Goal: Task Accomplishment & Management: Use online tool/utility

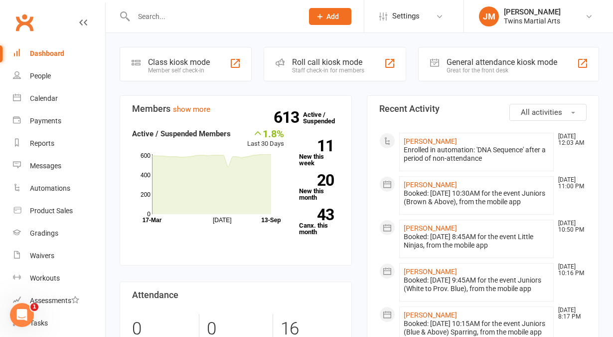
click at [299, 68] on div "Staff check-in for members" at bounding box center [328, 70] width 72 height 7
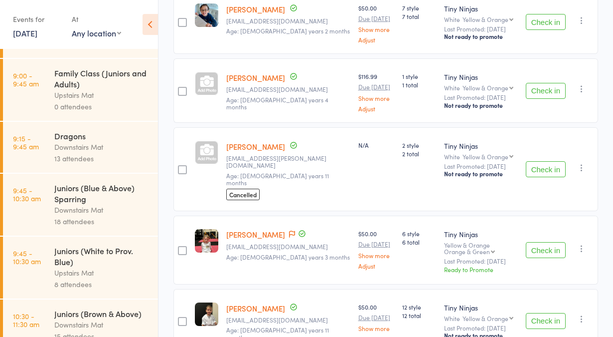
scroll to position [95, 0]
click at [29, 279] on link "9:45 - 10:30 am Juniors (White to Prov. Blue) Upstairs Mat 8 attendees" at bounding box center [80, 266] width 155 height 62
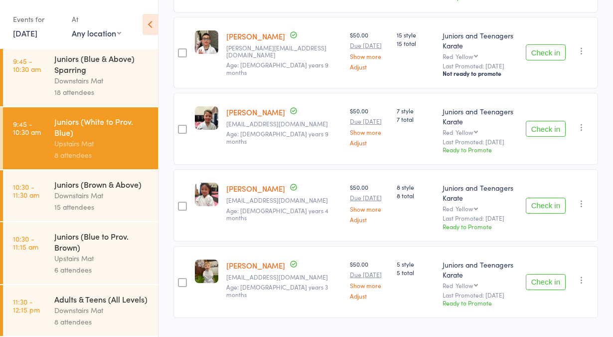
scroll to position [238, 0]
click at [99, 252] on div "Upstairs Mat" at bounding box center [101, 257] width 95 height 11
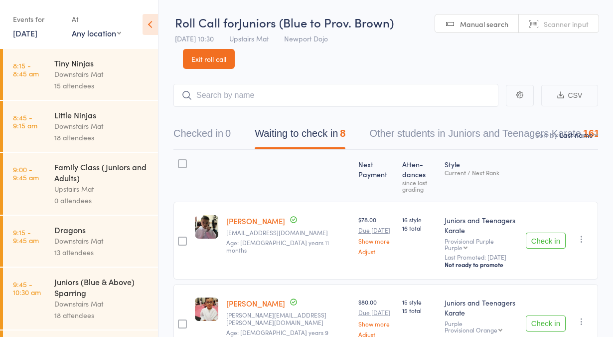
click at [53, 140] on link "8:45 - 9:15 am Little Ninjas Downstairs Mat 18 attendees" at bounding box center [80, 126] width 155 height 51
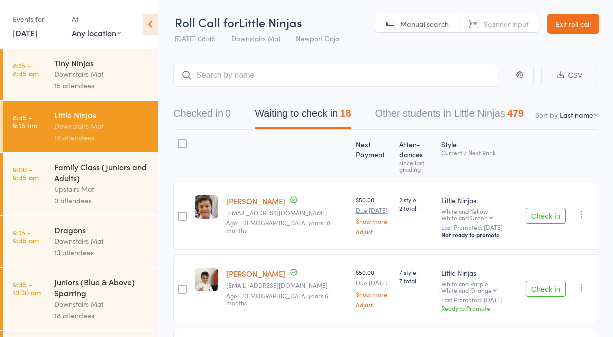
click at [579, 26] on link "Exit roll call" at bounding box center [573, 24] width 52 height 20
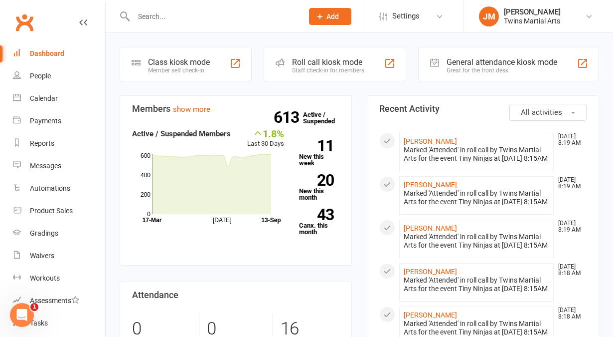
click at [324, 59] on div "Roll call kiosk mode" at bounding box center [328, 61] width 72 height 9
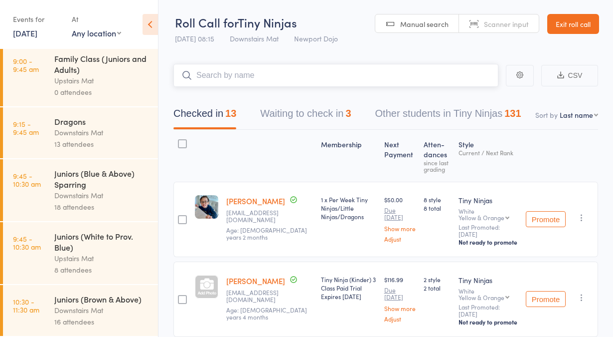
scroll to position [106, 0]
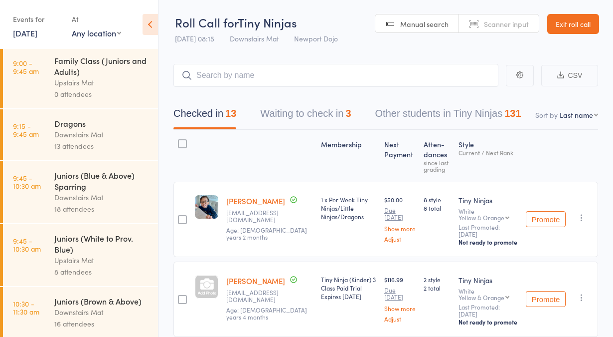
click at [43, 269] on link "9:45 - 10:30 am Juniors (White to Prov. Blue) Upstairs Mat 8 attendees" at bounding box center [80, 255] width 155 height 62
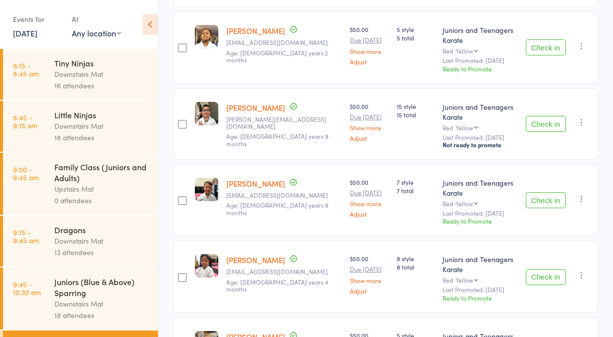
scroll to position [419, 0]
click at [27, 32] on link "[DATE]" at bounding box center [25, 32] width 24 height 11
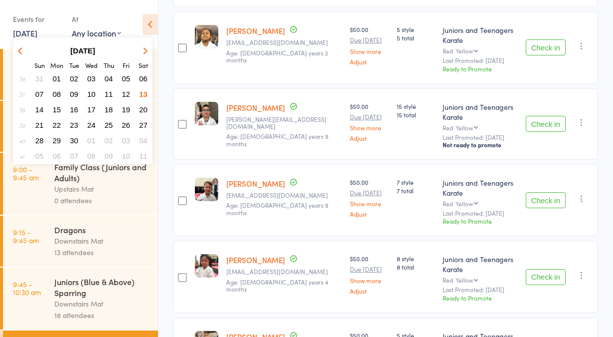
click at [124, 113] on button "19" at bounding box center [126, 109] width 15 height 13
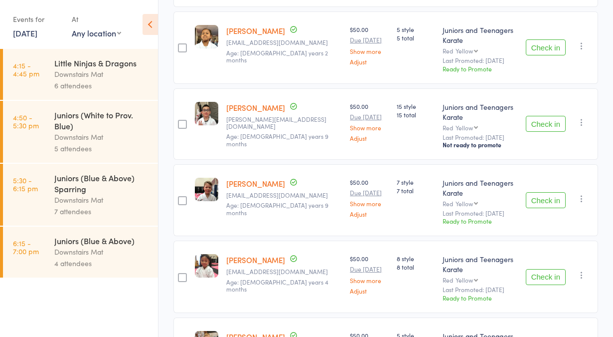
click at [20, 37] on link "19 Sep, 2025" at bounding box center [25, 32] width 24 height 11
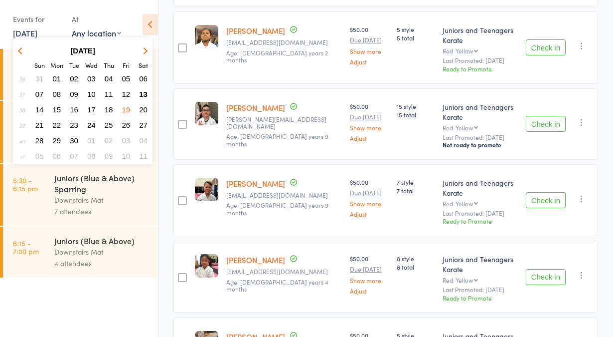
click at [126, 92] on span "12" at bounding box center [126, 94] width 8 height 8
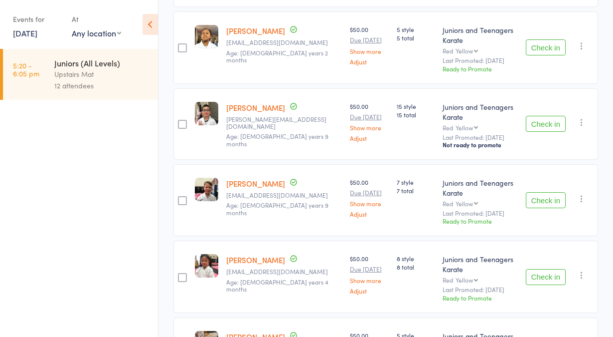
click at [20, 32] on link "12 Sep, 2025" at bounding box center [25, 32] width 24 height 11
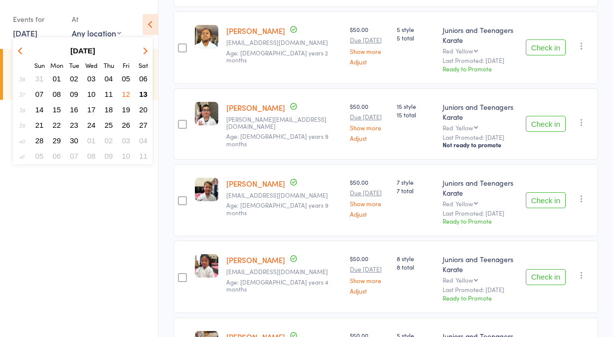
click at [21, 36] on link "12 Sep, 2025" at bounding box center [25, 32] width 24 height 11
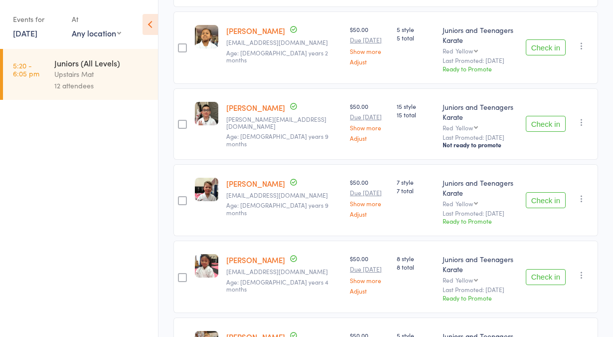
click at [51, 75] on link "5:20 - 6:05 pm Juniors (All Levels) Upstairs Mat 12 attendees" at bounding box center [80, 74] width 155 height 51
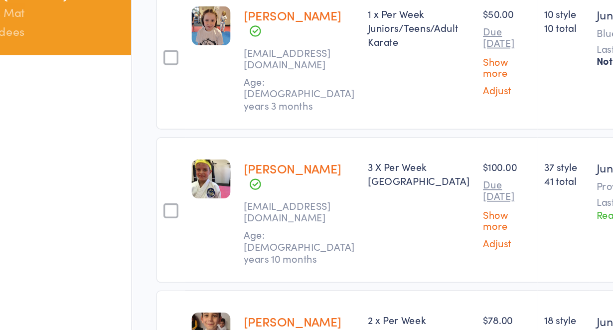
scroll to position [876, 0]
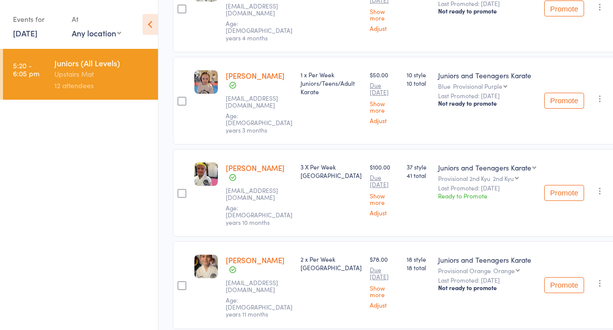
click at [13, 35] on link "12 Sep, 2025" at bounding box center [25, 32] width 24 height 11
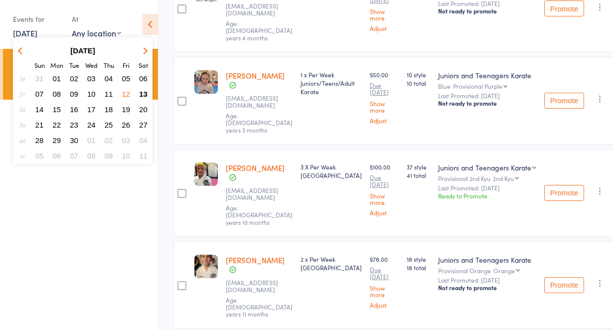
click at [145, 91] on span "13" at bounding box center [143, 94] width 8 height 8
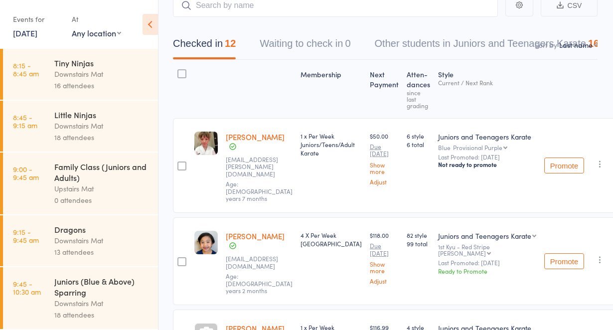
scroll to position [0, 0]
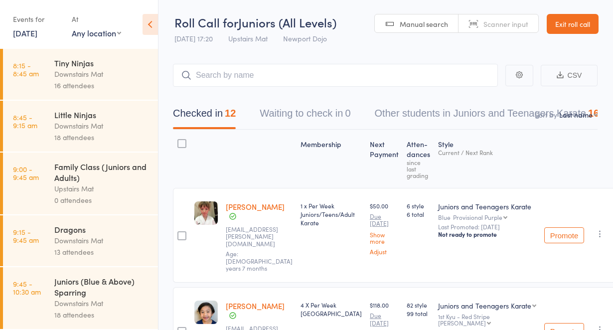
click at [579, 24] on link "Exit roll call" at bounding box center [573, 24] width 52 height 20
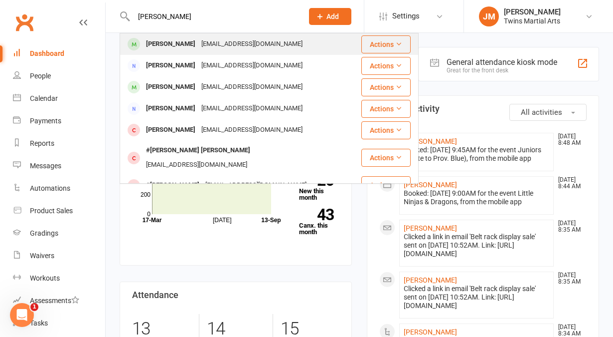
type input "oscar edwards"
click at [198, 44] on div "Khaiwedw@gmail.com" at bounding box center [251, 44] width 107 height 14
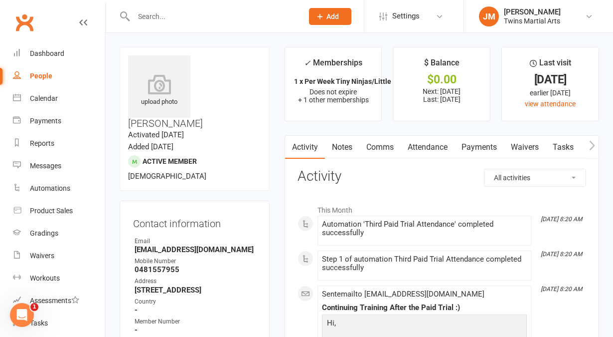
click at [481, 148] on link "Payments" at bounding box center [479, 147] width 49 height 23
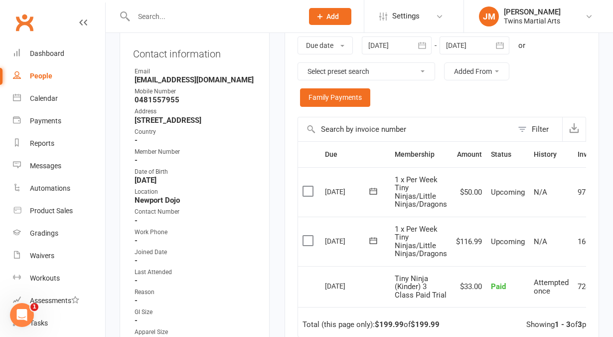
scroll to position [235, 0]
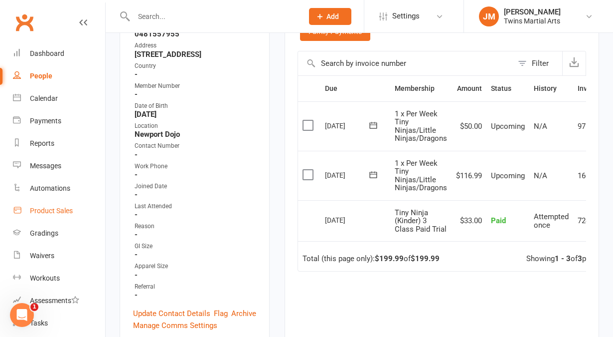
click at [51, 211] on div "Product Sales" at bounding box center [51, 210] width 43 height 8
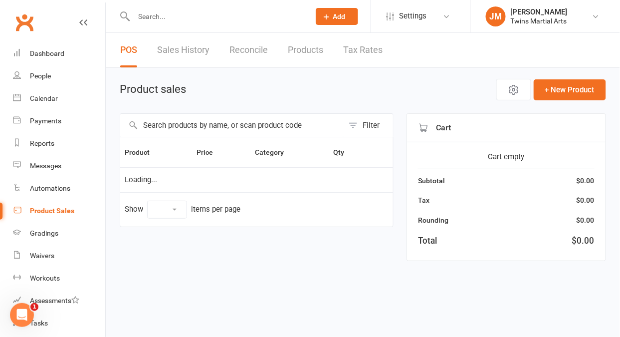
select select "10"
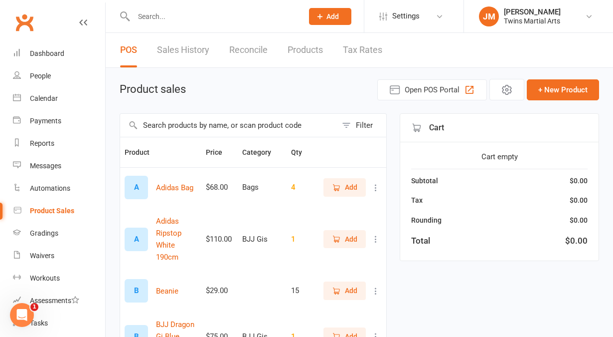
click at [251, 119] on input "text" at bounding box center [228, 125] width 217 height 23
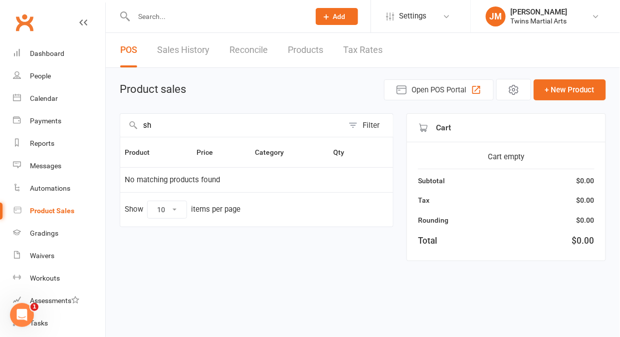
type input "s"
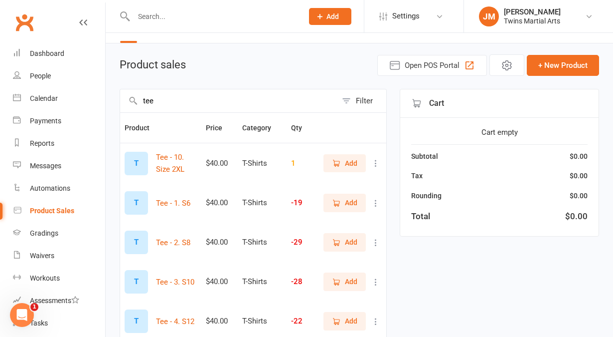
scroll to position [25, 0]
type input "tee"
click at [335, 200] on icon "button" at bounding box center [336, 201] width 5 height 5
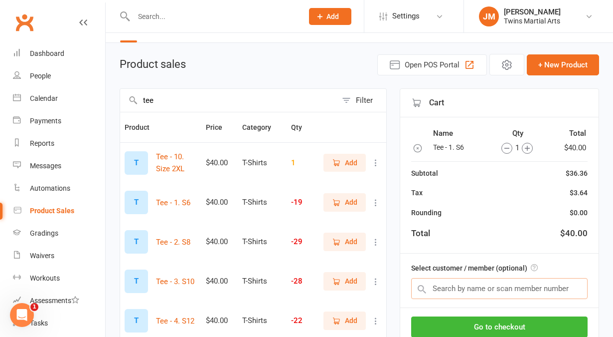
click at [495, 284] on input "text" at bounding box center [499, 288] width 177 height 21
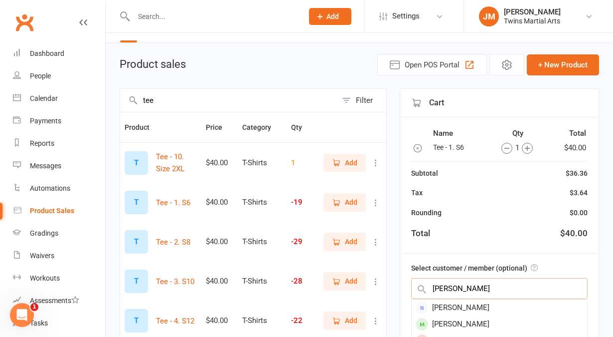
type input "harvey"
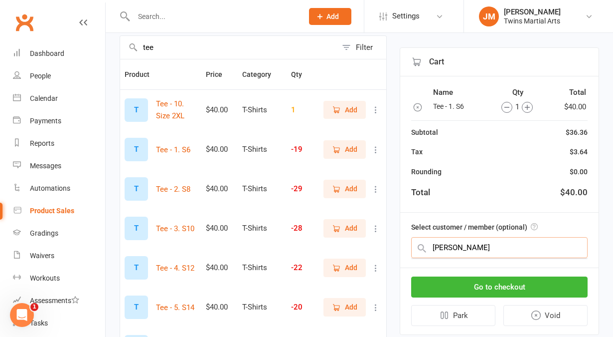
scroll to position [77, 0]
click at [516, 251] on input "text" at bounding box center [499, 247] width 177 height 21
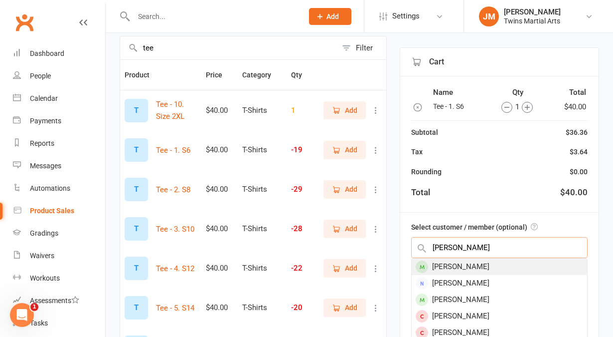
type input "harvey cunn"
click at [483, 265] on div "Harvey Cunningham" at bounding box center [500, 266] width 176 height 16
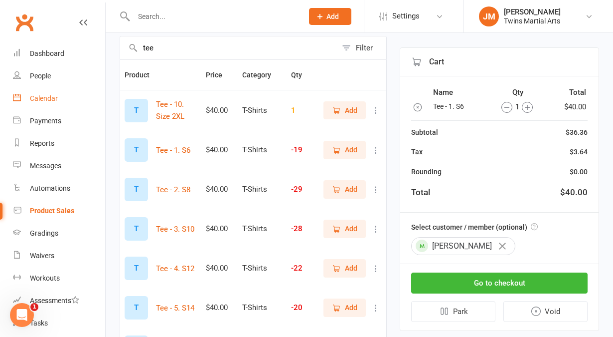
drag, startPoint x: 52, startPoint y: 105, endPoint x: 350, endPoint y: 28, distance: 306.9
click at [52, 106] on link "Calendar" at bounding box center [59, 98] width 92 height 22
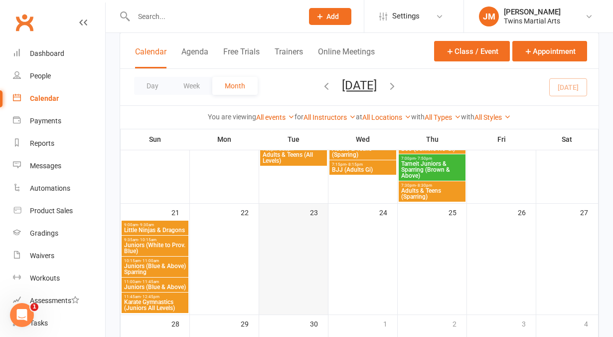
scroll to position [1124, 0]
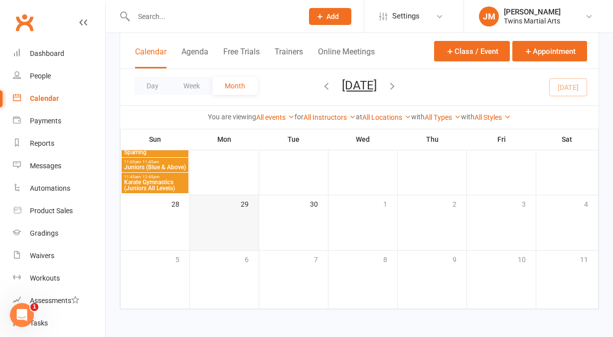
click at [229, 240] on td "29" at bounding box center [224, 222] width 69 height 55
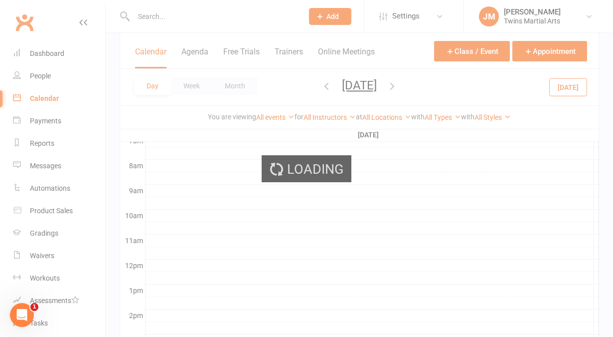
scroll to position [0, 0]
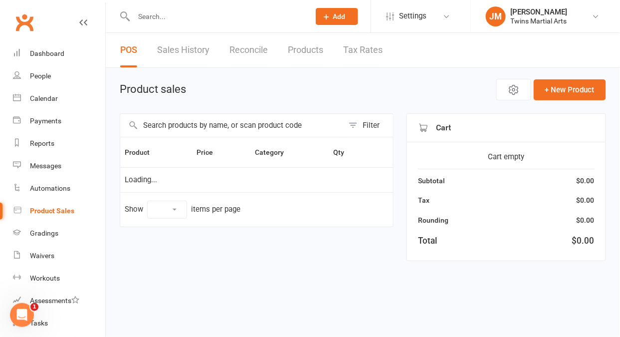
select select "10"
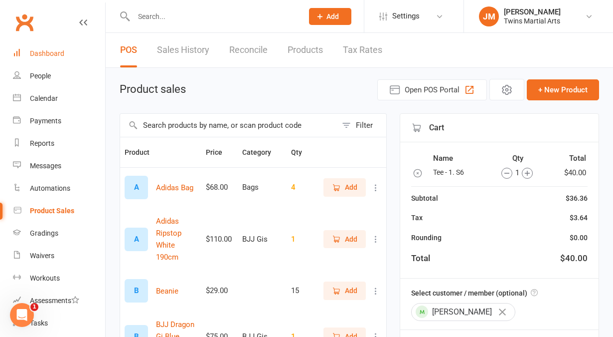
click at [63, 49] on div "Dashboard" at bounding box center [47, 53] width 34 height 8
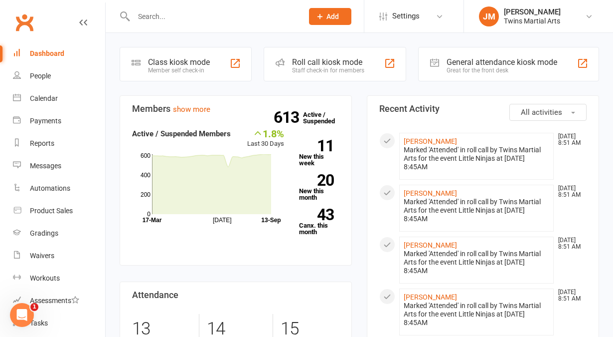
click at [302, 80] on div "Roll call kiosk mode Staff check-in for members" at bounding box center [335, 64] width 143 height 34
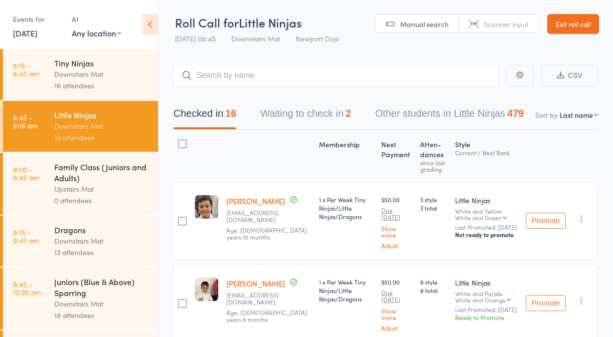
click at [38, 238] on time "9:15 - 9:45 am" at bounding box center [26, 236] width 26 height 16
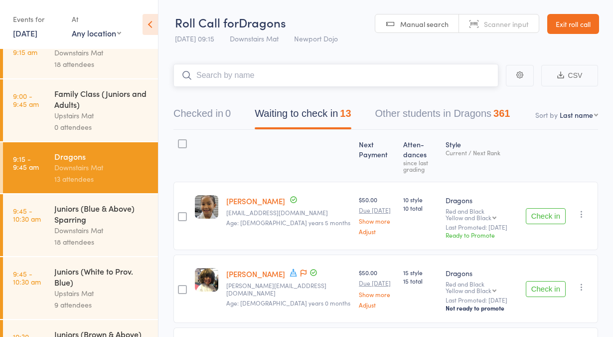
scroll to position [72, 0]
click at [117, 225] on div "Juniors (Blue & Above) Sparring" at bounding box center [101, 214] width 95 height 22
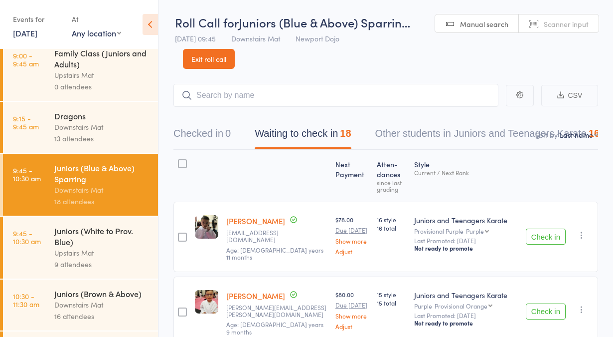
scroll to position [113, 0]
click at [102, 247] on div "Juniors (White to Prov. Blue)" at bounding box center [101, 236] width 95 height 22
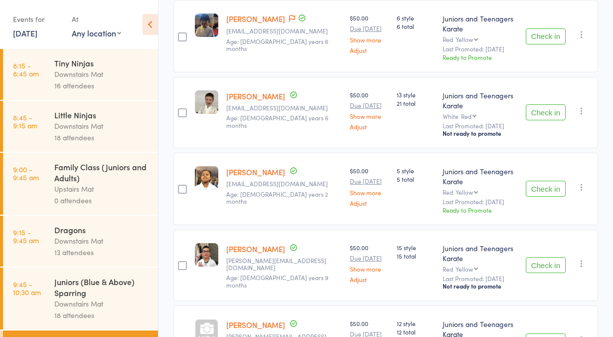
scroll to position [277, 0]
